Goal: Task Accomplishment & Management: Manage account settings

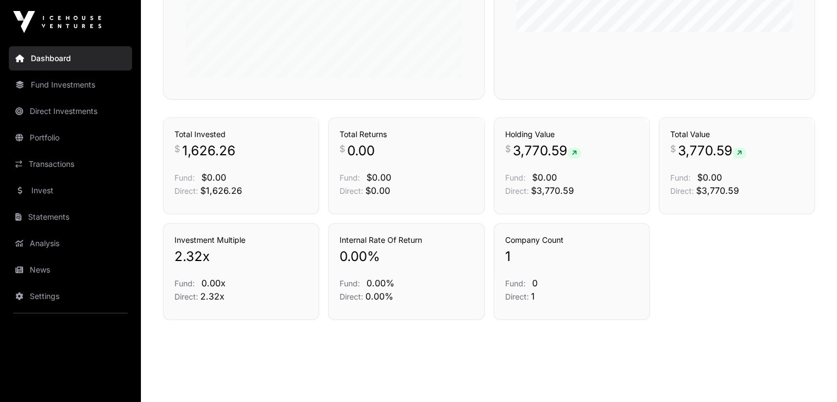
scroll to position [427, 0]
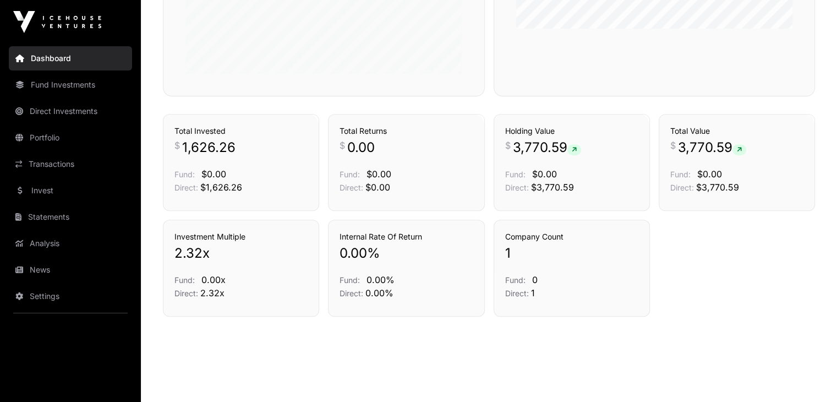
click at [73, 218] on link "Statements" at bounding box center [70, 217] width 123 height 24
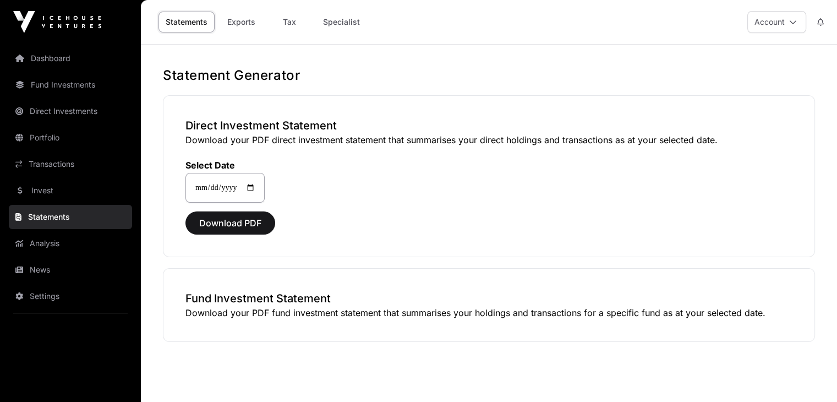
scroll to position [44, 0]
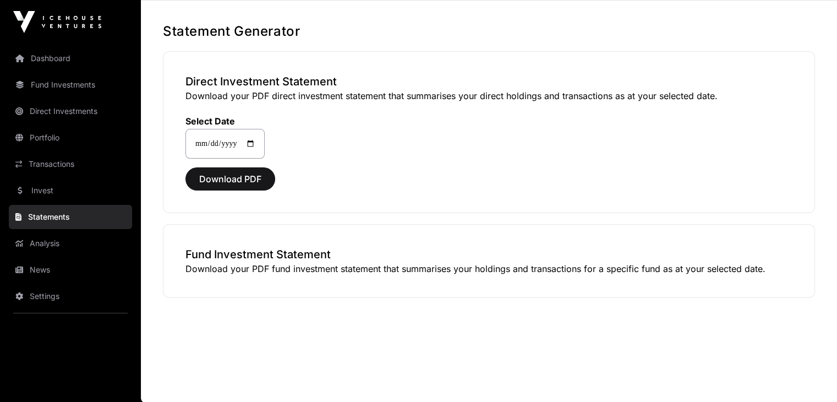
click at [85, 166] on link "Transactions" at bounding box center [70, 164] width 123 height 24
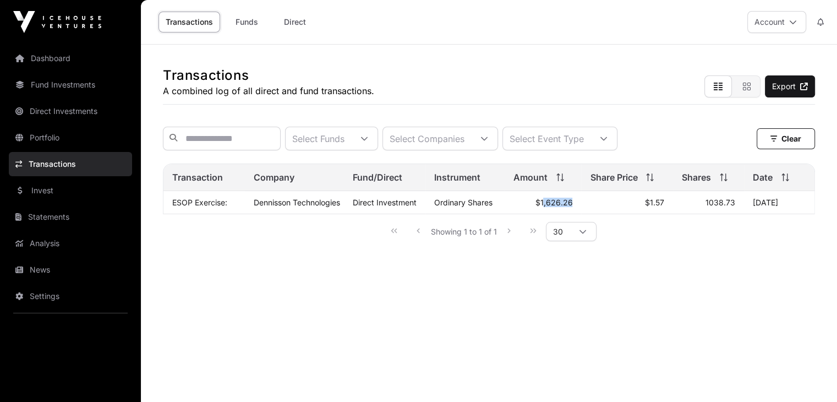
drag, startPoint x: 542, startPoint y: 209, endPoint x: 571, endPoint y: 210, distance: 29.2
click at [571, 210] on td "$1,626.26" at bounding box center [543, 202] width 77 height 23
drag, startPoint x: 542, startPoint y: 209, endPoint x: 579, endPoint y: 208, distance: 36.9
click at [579, 208] on td "$1,626.26" at bounding box center [543, 202] width 77 height 23
copy td "1,626.26"
